Goal: Information Seeking & Learning: Find specific fact

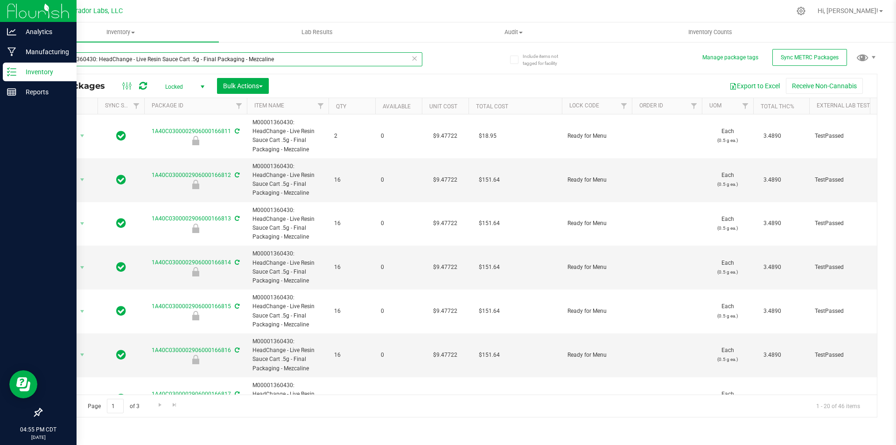
drag, startPoint x: 283, startPoint y: 63, endPoint x: 0, endPoint y: 19, distance: 286.1
click at [0, 19] on div "Analytics Manufacturing Inventory Reports 04:55 PM CDT [DATE] 08/21 Curador Lab…" at bounding box center [448, 222] width 896 height 445
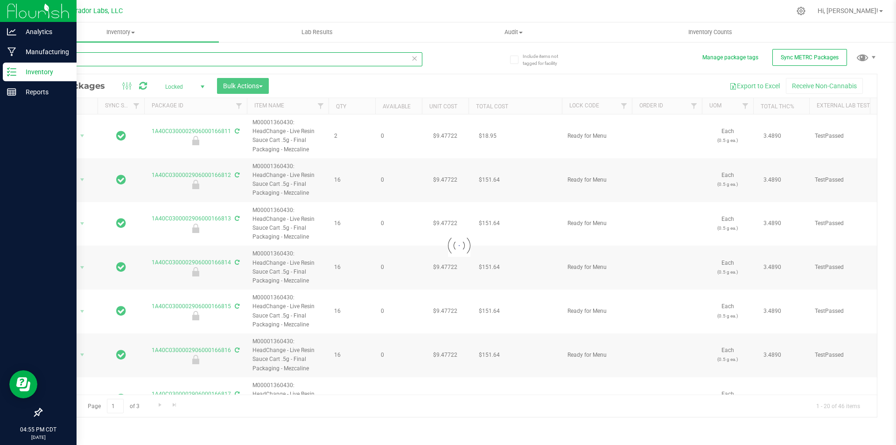
type input "159771"
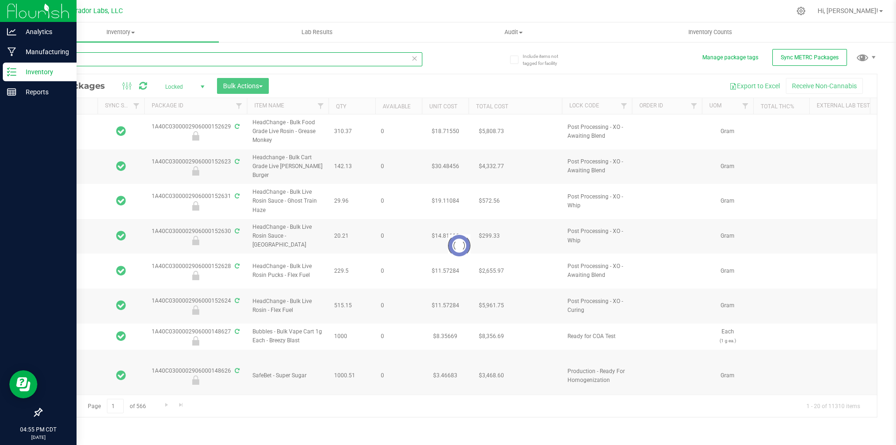
type input "[DATE]"
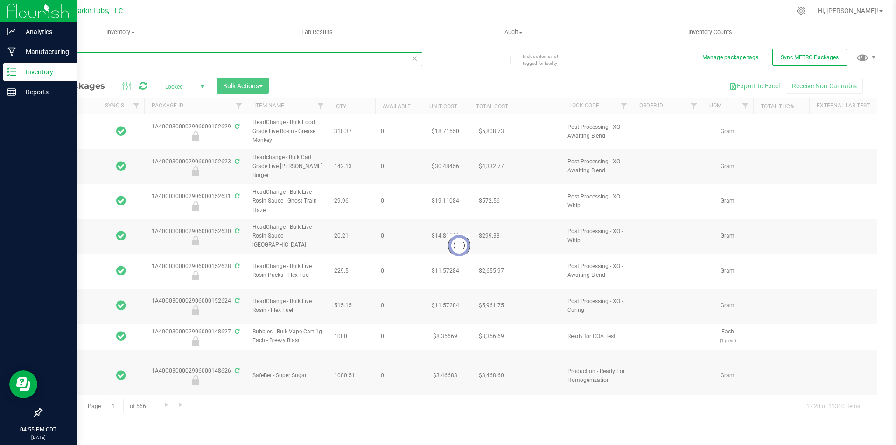
type input "[DATE]"
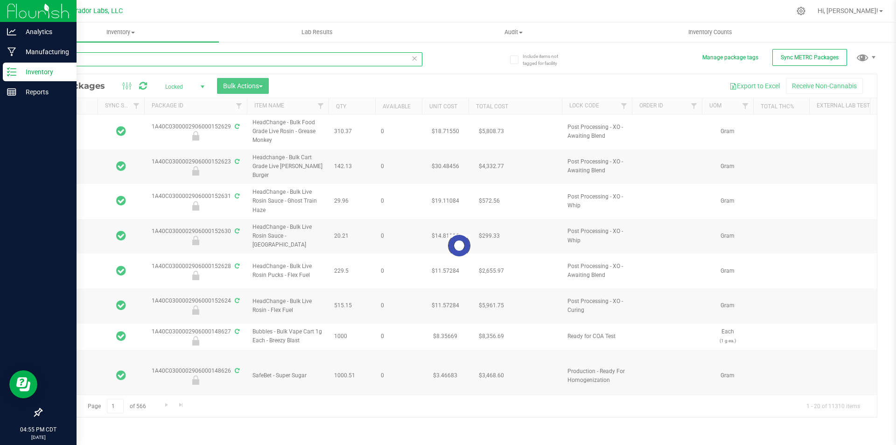
type input "[DATE]"
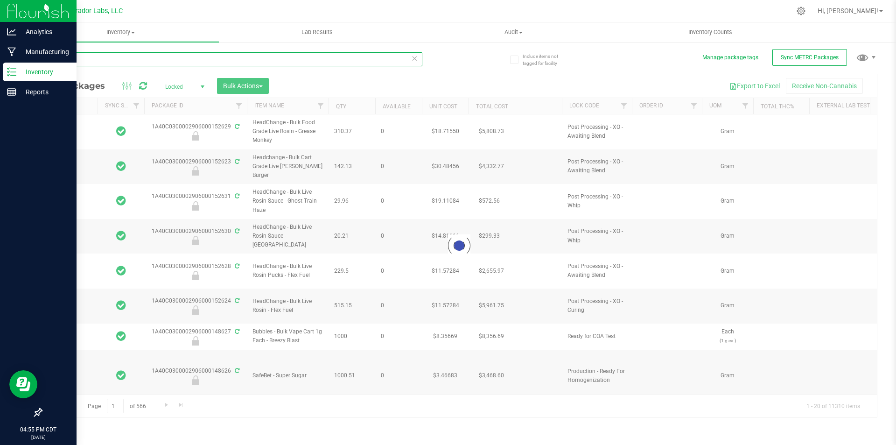
type input "[DATE]"
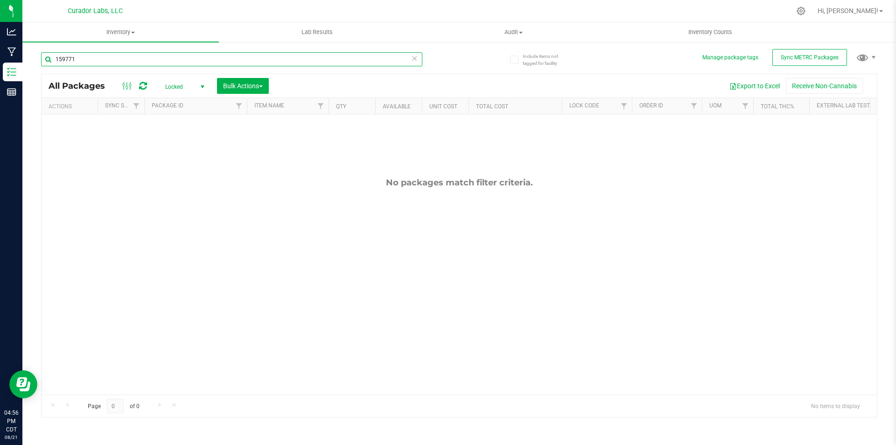
click at [124, 64] on input "159771" at bounding box center [231, 59] width 381 height 14
type input "159771"
click at [168, 86] on span "Locked" at bounding box center [182, 86] width 51 height 13
click at [174, 97] on li "Active Only" at bounding box center [182, 102] width 50 height 14
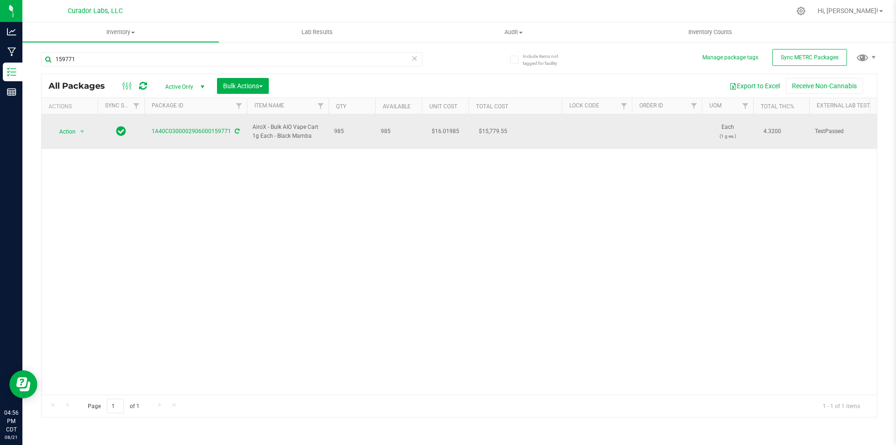
drag, startPoint x: 315, startPoint y: 133, endPoint x: 253, endPoint y: 119, distance: 64.1
click at [253, 123] on span "AiroX - Bulk AIO Vape Cart 1g Each - Black Mamba" at bounding box center [287, 132] width 70 height 18
copy span "AiroX - Bulk AIO Vape Cart 1g Each - Black Mamba"
drag, startPoint x: 152, startPoint y: 127, endPoint x: 229, endPoint y: 129, distance: 77.5
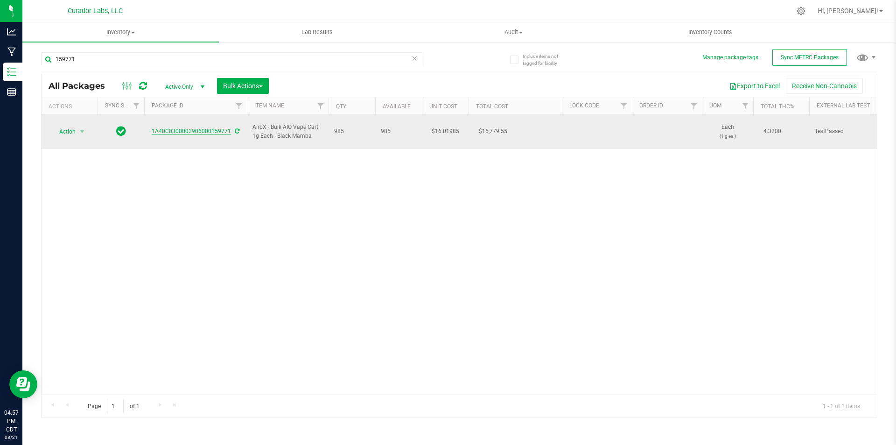
click at [229, 129] on div "1A40C0300002906000159771" at bounding box center [195, 131] width 105 height 9
copy link "1A40C0300002906000159771"
